Goal: Information Seeking & Learning: Compare options

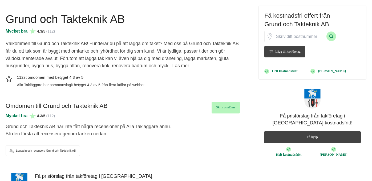
scroll to position [80, 0]
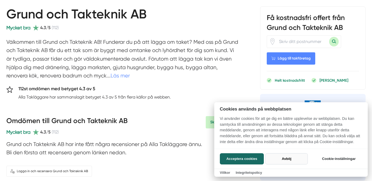
click at [282, 159] on button "Avböj" at bounding box center [287, 158] width 42 height 11
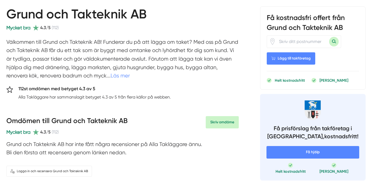
checkbox input "false"
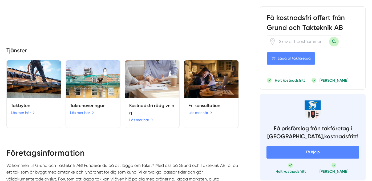
scroll to position [427, 0]
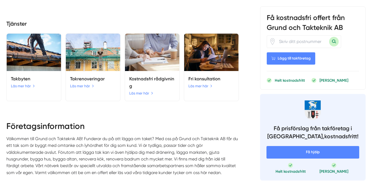
click at [40, 55] on img at bounding box center [34, 52] width 54 height 37
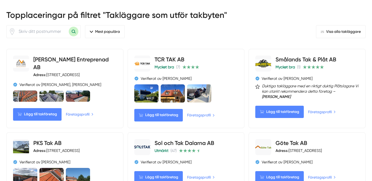
scroll to position [240, 0]
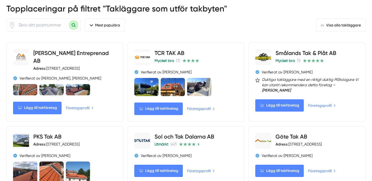
click at [23, 23] on input "number" at bounding box center [41, 25] width 53 height 12
type input "83162"
click at [69, 20] on button "Sök med postnummer" at bounding box center [74, 25] width 10 height 10
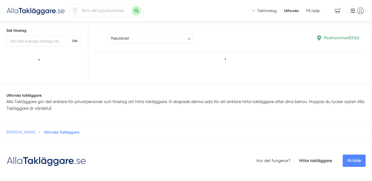
type input "83162"
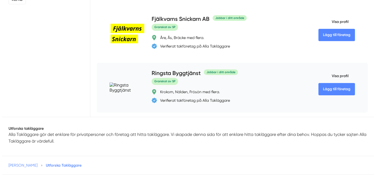
scroll to position [357, 0]
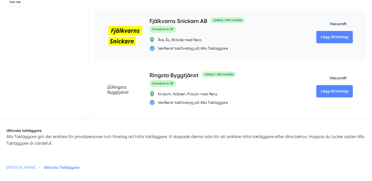
click at [339, 29] on span "Visa profil" at bounding box center [332, 24] width 30 height 14
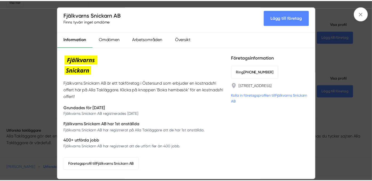
scroll to position [4, 0]
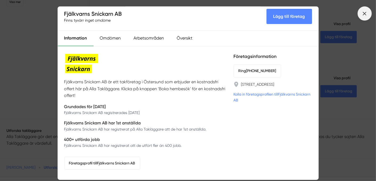
click at [366, 12] on icon at bounding box center [365, 14] width 6 height 6
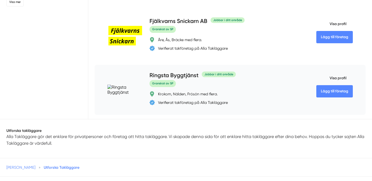
click at [338, 97] on link "Lägg till företag" at bounding box center [335, 91] width 37 height 12
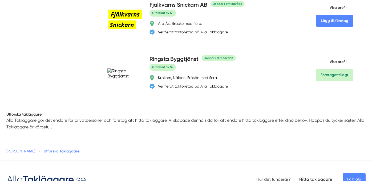
scroll to position [357, 0]
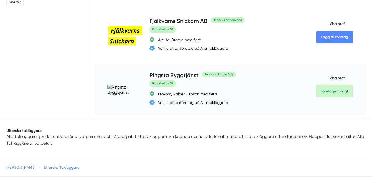
click at [335, 83] on span "Visa profil" at bounding box center [331, 78] width 30 height 14
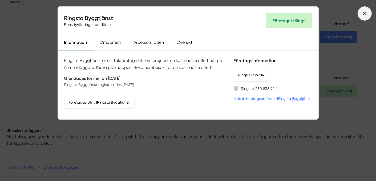
click at [367, 12] on icon at bounding box center [365, 14] width 6 height 6
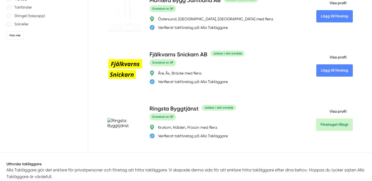
scroll to position [277, 0]
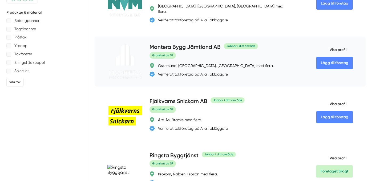
click at [336, 55] on span "Visa profil" at bounding box center [332, 50] width 30 height 14
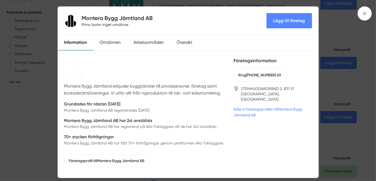
click at [267, 106] on link "Kolla in företagsprofilen till Montera Bygg Jämtland AB" at bounding box center [273, 112] width 78 height 12
click at [366, 12] on line at bounding box center [364, 13] width 3 height 3
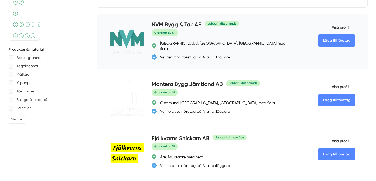
scroll to position [197, 0]
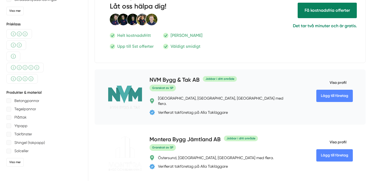
click at [334, 81] on span "Visa profil" at bounding box center [332, 83] width 30 height 14
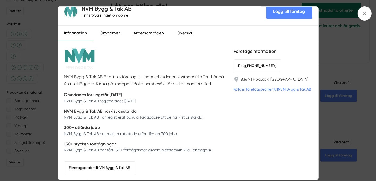
scroll to position [14, 0]
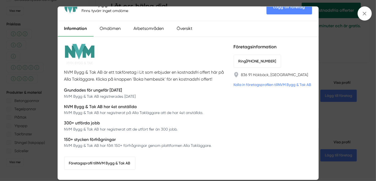
click at [274, 83] on link "Kolla in företagsprofilen till NVM Bygg & Tak AB" at bounding box center [273, 85] width 78 height 6
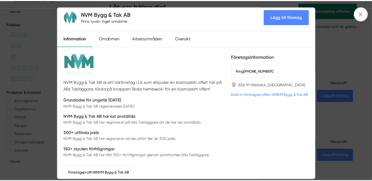
scroll to position [0, 0]
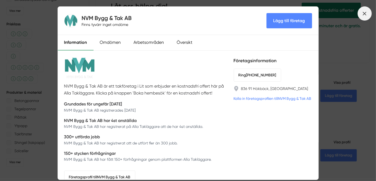
click at [366, 13] on line at bounding box center [364, 13] width 3 height 3
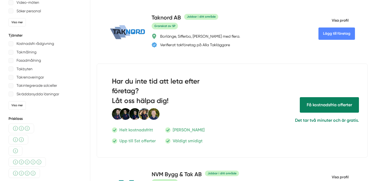
scroll to position [91, 0]
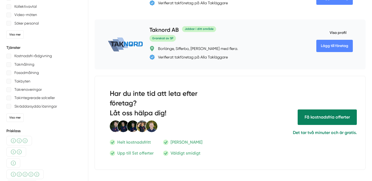
click at [335, 32] on span "Visa profil" at bounding box center [332, 33] width 30 height 14
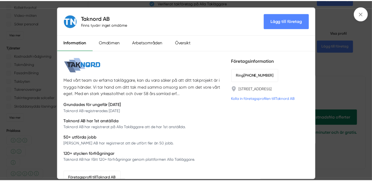
scroll to position [14, 0]
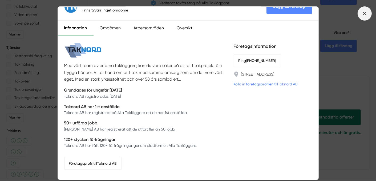
click at [366, 11] on icon at bounding box center [365, 14] width 6 height 6
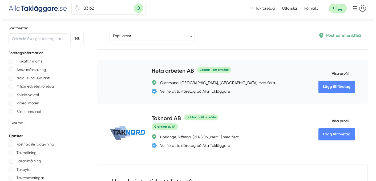
scroll to position [0, 0]
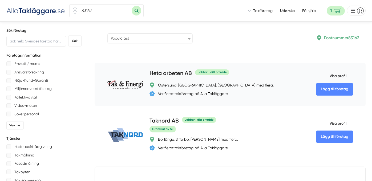
click at [340, 74] on span "Visa profil" at bounding box center [332, 76] width 30 height 14
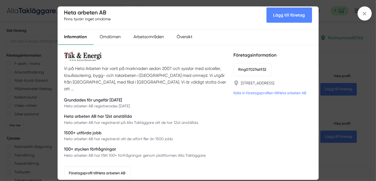
scroll to position [9, 0]
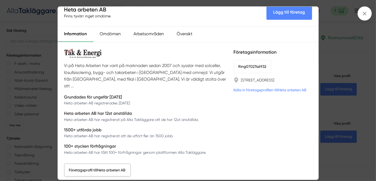
click at [103, 163] on link "Företagsprofil till Heta arbeten AB" at bounding box center [97, 169] width 66 height 13
click at [187, 34] on div "Översikt" at bounding box center [185, 33] width 29 height 15
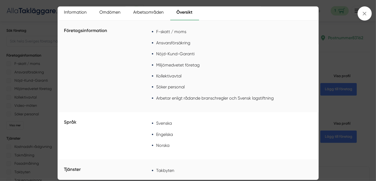
scroll to position [0, 0]
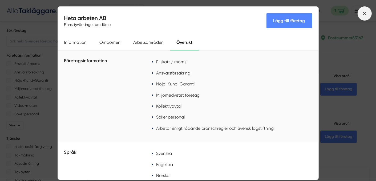
click at [366, 14] on line at bounding box center [364, 13] width 3 height 3
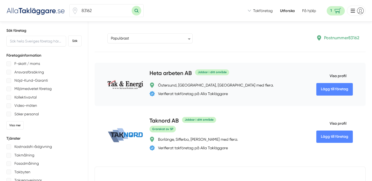
click at [341, 75] on span "Visa profil" at bounding box center [332, 76] width 30 height 14
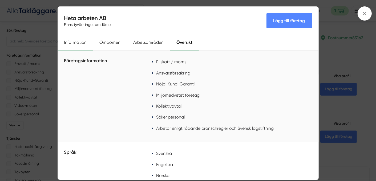
click at [73, 42] on div "Information" at bounding box center [75, 42] width 35 height 15
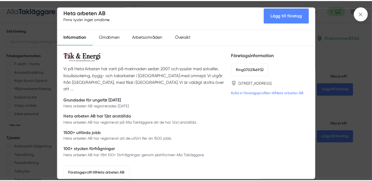
scroll to position [9, 0]
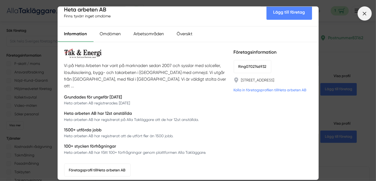
click at [365, 14] on icon at bounding box center [365, 14] width 6 height 6
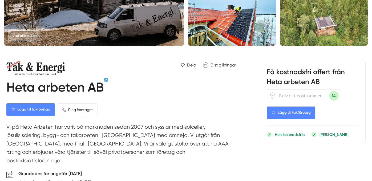
scroll to position [133, 0]
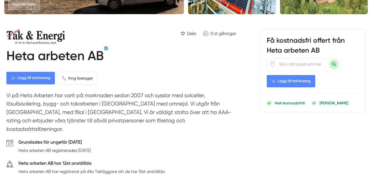
click at [279, 64] on input "number" at bounding box center [302, 64] width 53 height 12
type input "83162"
click at [333, 64] on button "Sök med postnummer" at bounding box center [334, 64] width 10 height 10
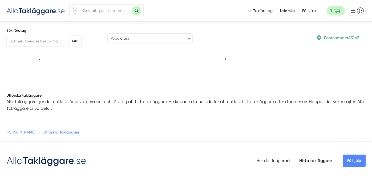
type input "83162"
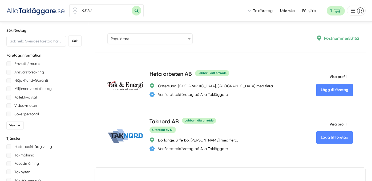
click at [190, 37] on select "Populärast Högst omdöme Flest omdömen Senaste uppdaterade Nyaste företaget på A…" at bounding box center [149, 38] width 85 height 11
select select "highest-reviews"
click at [107, 33] on select "Populärast Högst omdöme Flest omdömen Senaste uppdaterade Nyaste företaget på A…" at bounding box center [149, 38] width 85 height 11
